Goal: Information Seeking & Learning: Learn about a topic

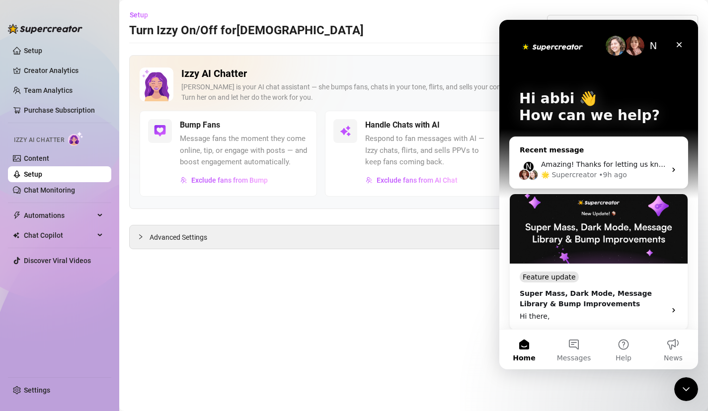
click at [630, 168] on div "Amazing! Thanks for letting us know, I’ll review your bio now and make sure eve…" at bounding box center [603, 164] width 125 height 10
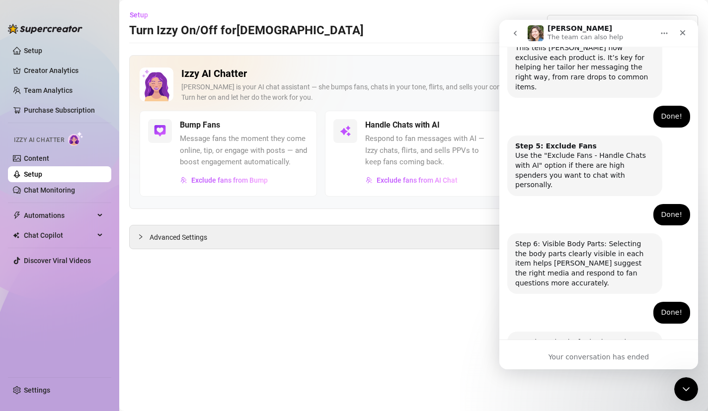
scroll to position [623, 0]
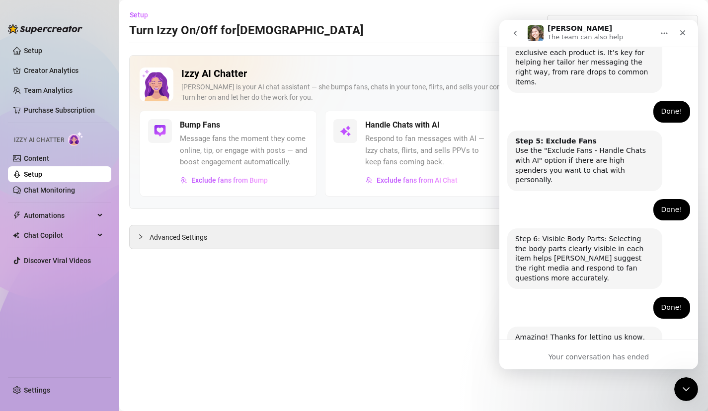
click at [516, 31] on icon "go back" at bounding box center [514, 33] width 3 height 5
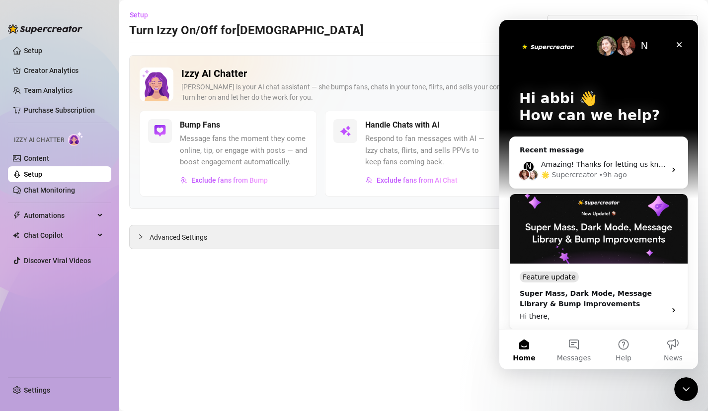
scroll to position [0, 0]
click at [621, 353] on button "Help" at bounding box center [623, 350] width 50 height 40
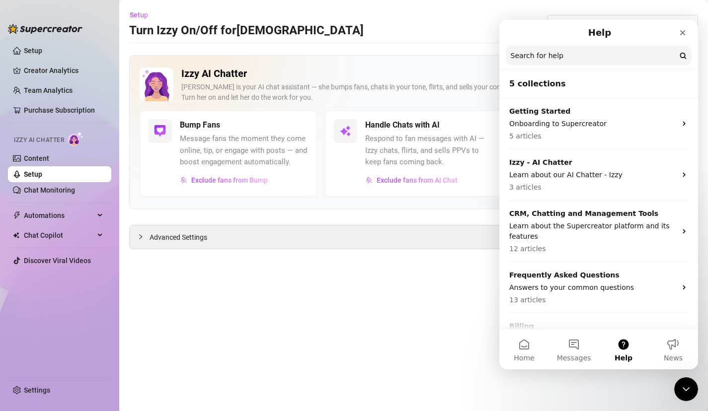
click at [621, 353] on button "Help" at bounding box center [623, 350] width 50 height 40
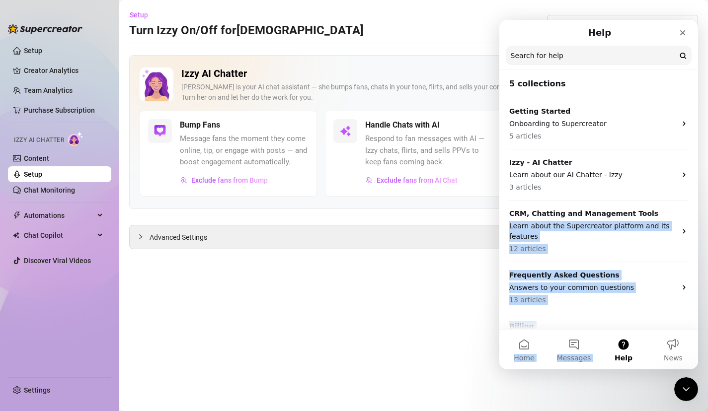
scroll to position [35, 0]
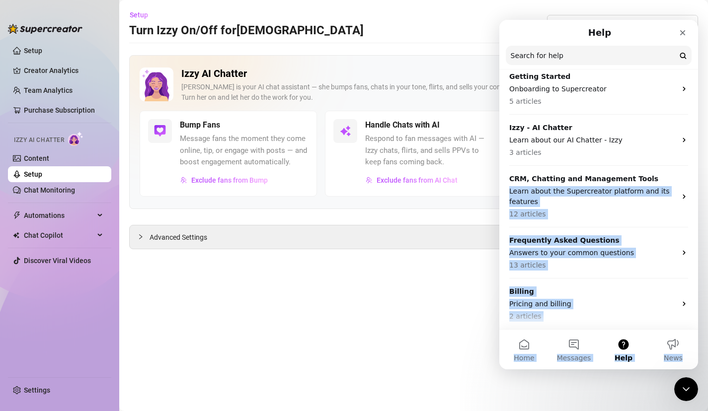
drag, startPoint x: 648, startPoint y: 225, endPoint x: 649, endPoint y: 411, distance: 186.2
click at [649, 369] on html "Help Search for help 5 collections Getting Started Onboarding to Supercreator 5…" at bounding box center [598, 195] width 199 height 350
click at [677, 348] on button "News" at bounding box center [673, 350] width 50 height 40
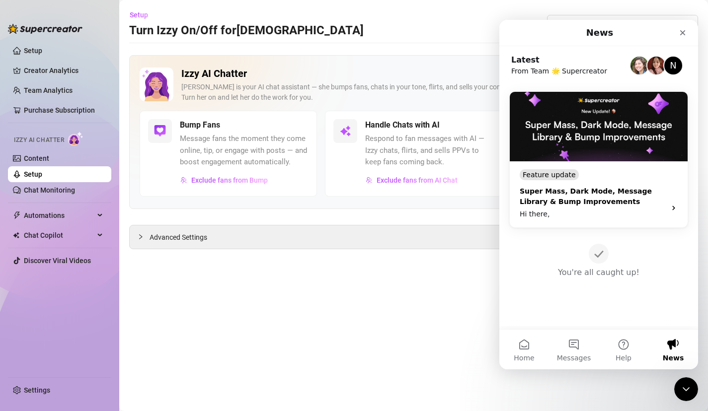
click at [610, 210] on div "Hi there," at bounding box center [589, 214] width 140 height 10
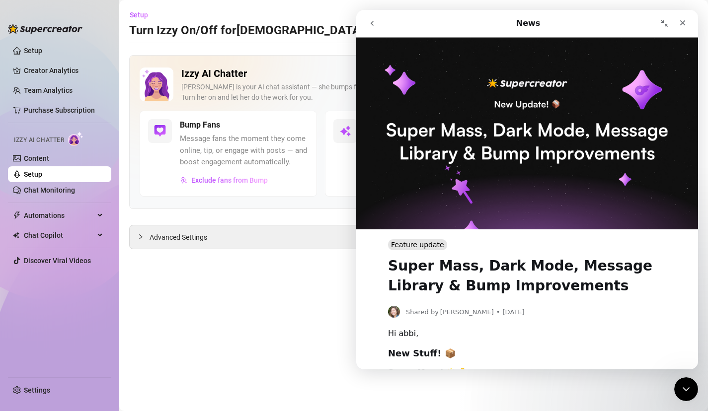
click at [282, 287] on main "Setup Turn Izzy On/Off for Goddess Goddess (thegoddesslolaa) Izzy AI Chatter [P…" at bounding box center [413, 205] width 588 height 411
